Goal: Find specific page/section: Find specific page/section

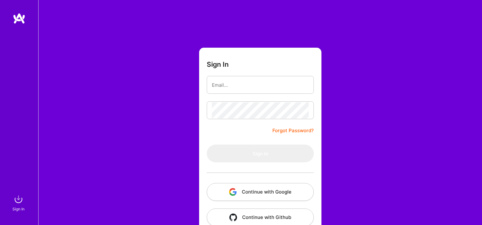
scroll to position [14, 0]
type input "[EMAIL_ADDRESS][DOMAIN_NAME]"
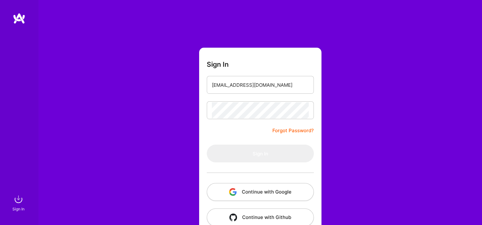
click at [235, 192] on img "button" at bounding box center [233, 193] width 8 height 8
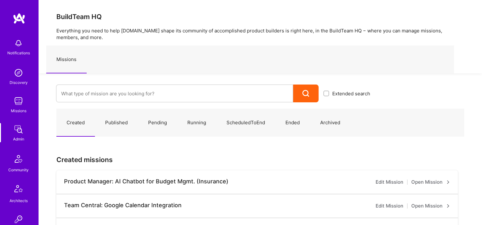
scroll to position [159, 0]
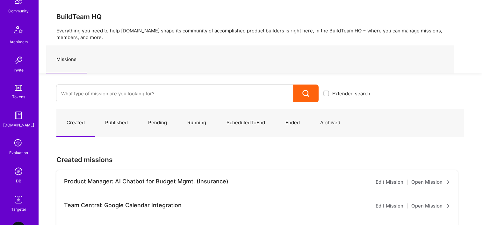
click at [21, 178] on link "DB" at bounding box center [18, 174] width 39 height 19
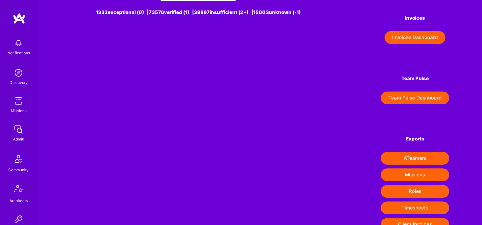
scroll to position [100, 0]
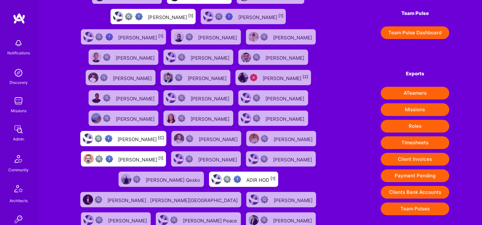
click at [419, 173] on button "Payment Pending" at bounding box center [415, 176] width 68 height 13
